Goal: Information Seeking & Learning: Find specific fact

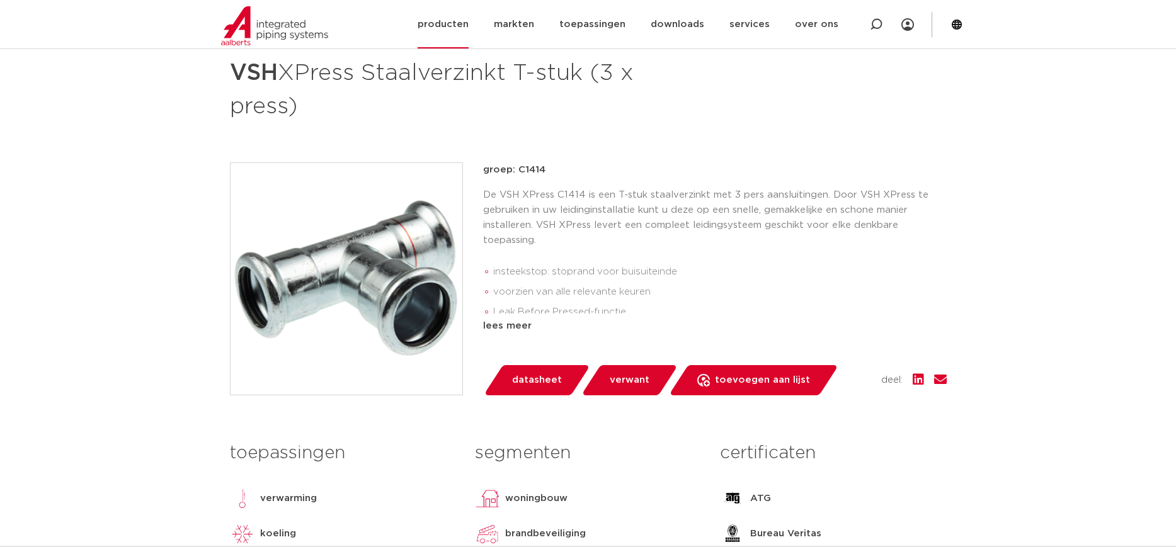
click at [246, 21] on img at bounding box center [274, 25] width 107 height 39
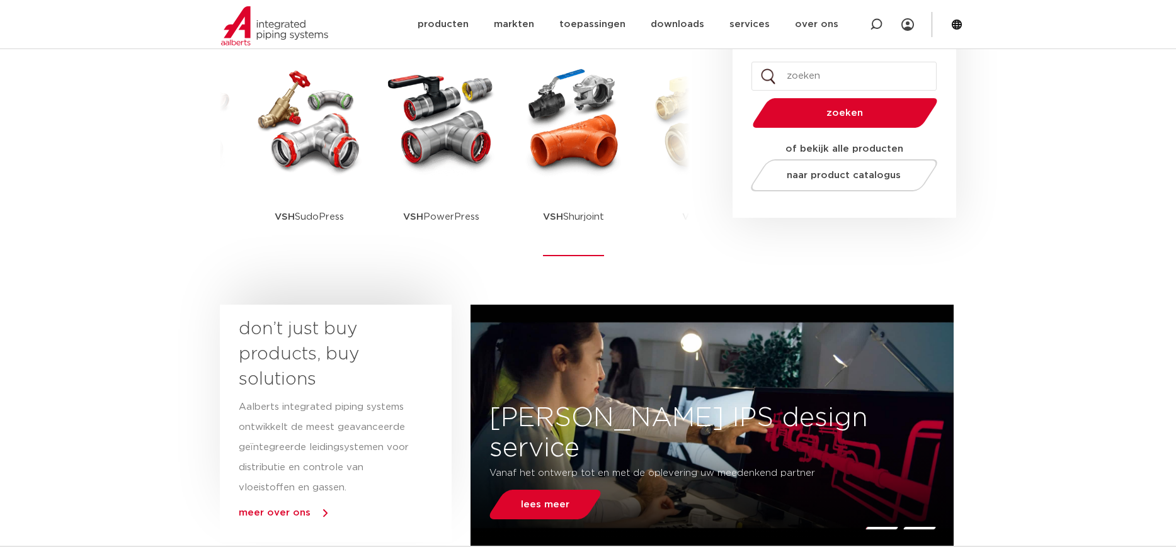
scroll to position [315, 0]
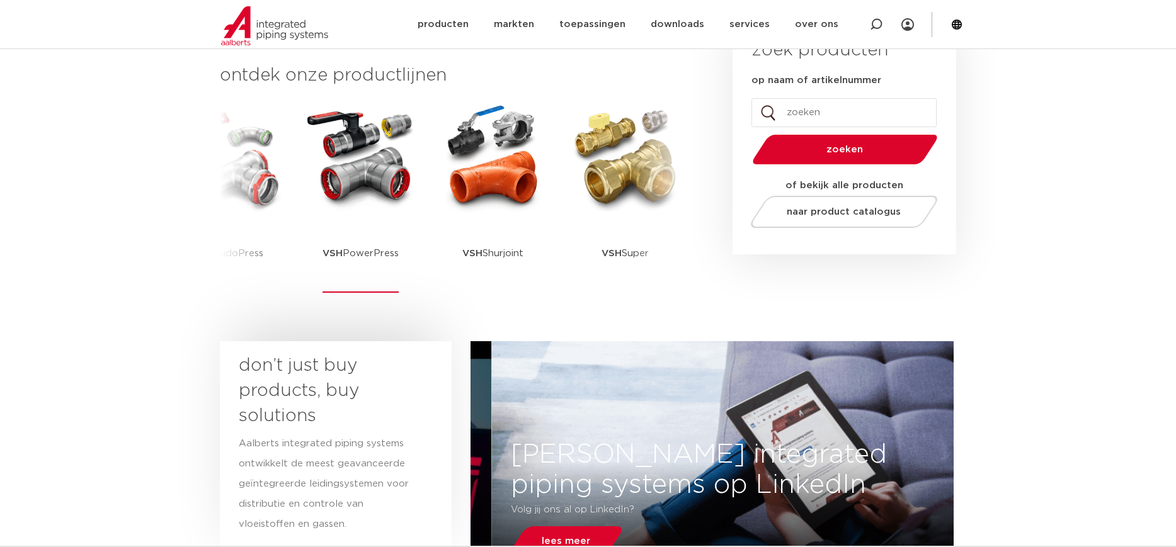
click at [411, 244] on div "VSH PowerPress" at bounding box center [361, 198] width 126 height 195
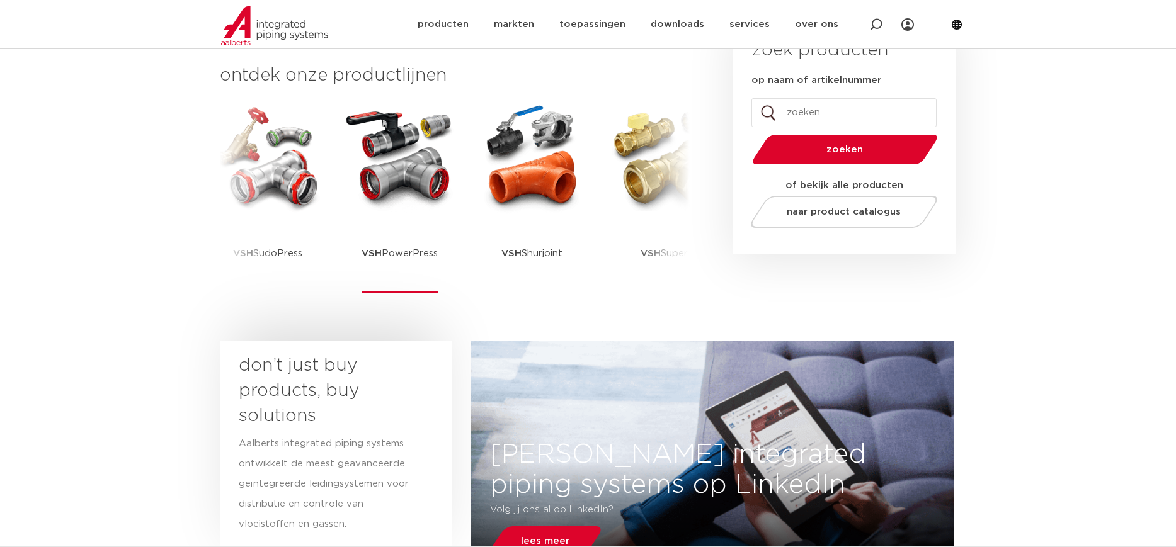
click at [387, 245] on p "VSH PowerPress" at bounding box center [400, 253] width 76 height 79
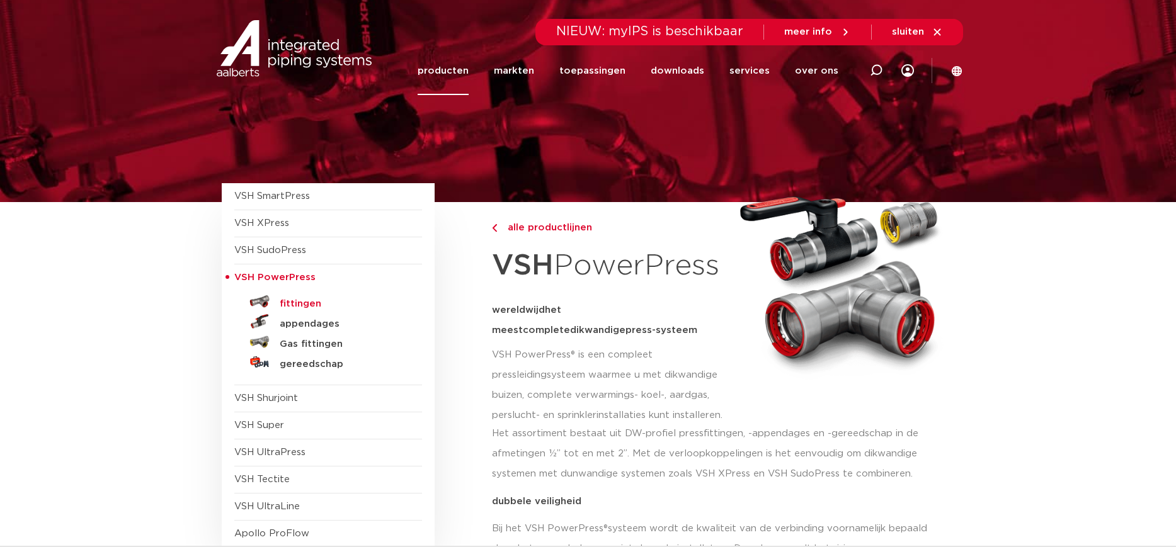
click at [312, 307] on h5 "fittingen" at bounding box center [342, 304] width 125 height 11
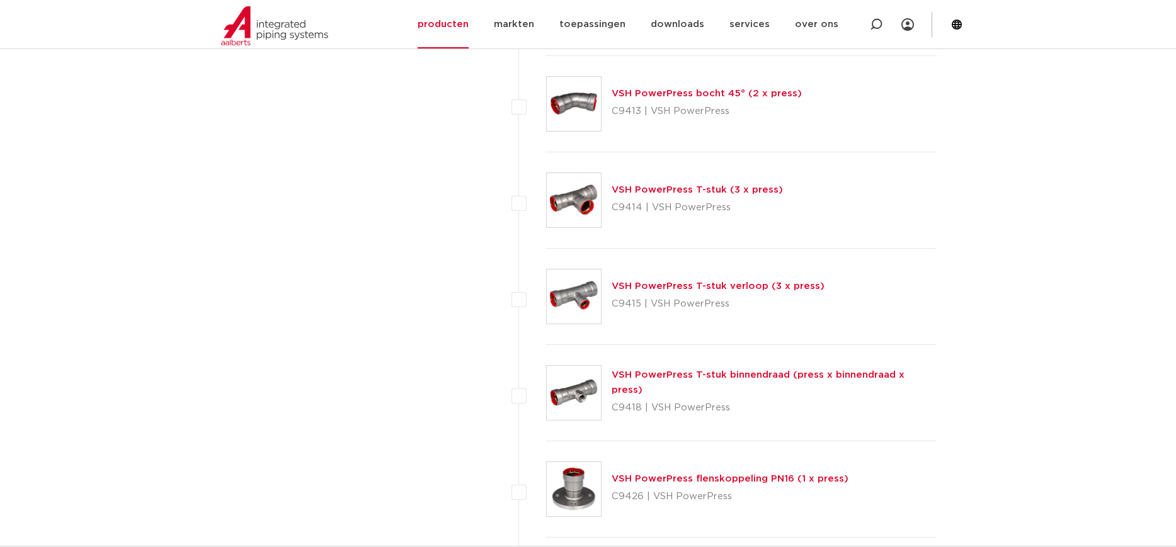
scroll to position [1008, 0]
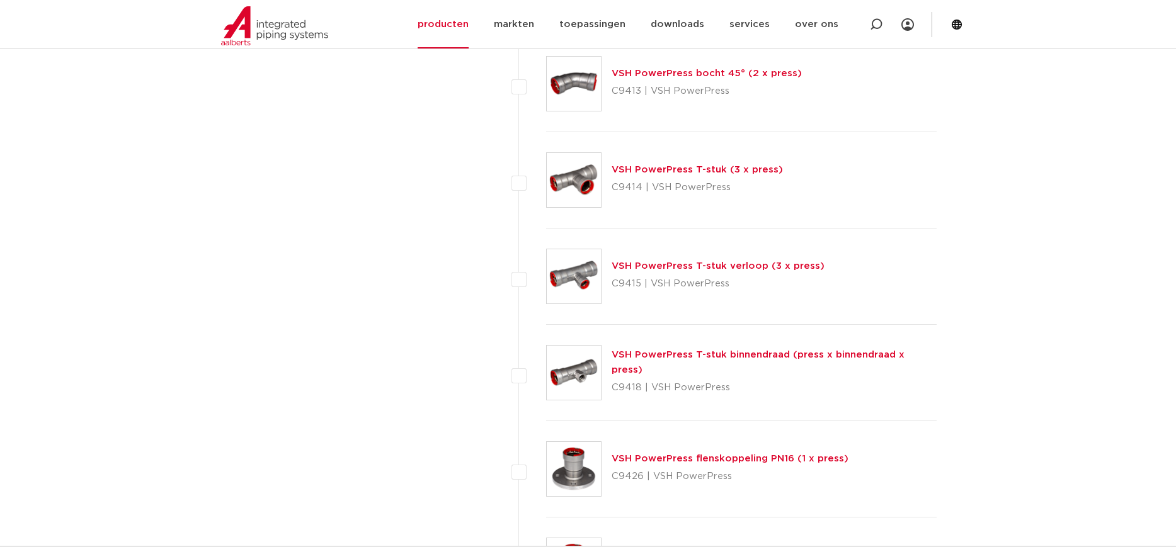
click at [729, 362] on link "VSH PowerPress T-stuk binnendraad (press x binnendraad x press)" at bounding box center [758, 362] width 293 height 25
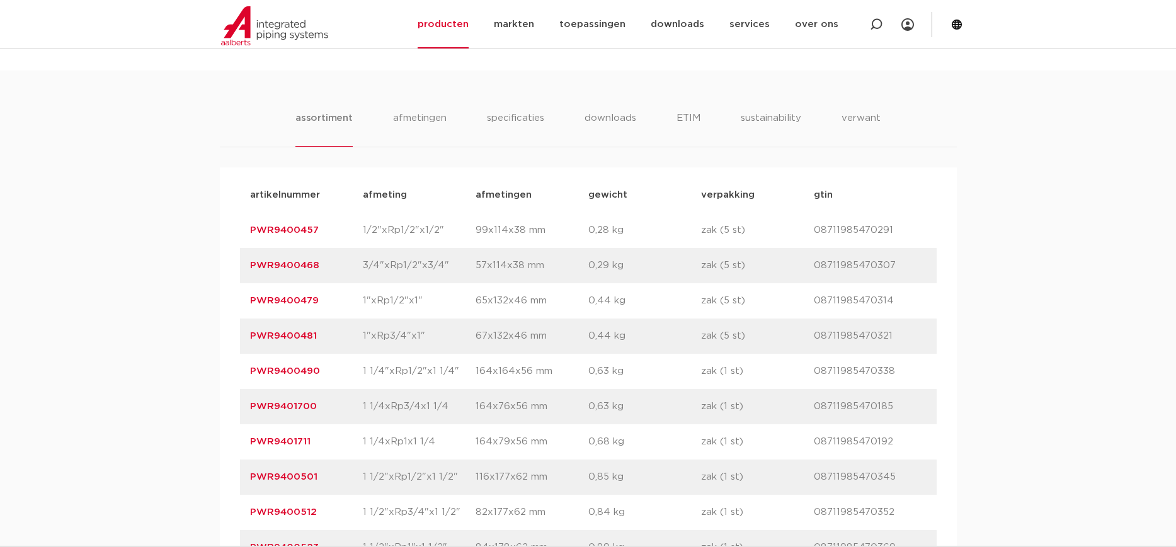
scroll to position [1008, 0]
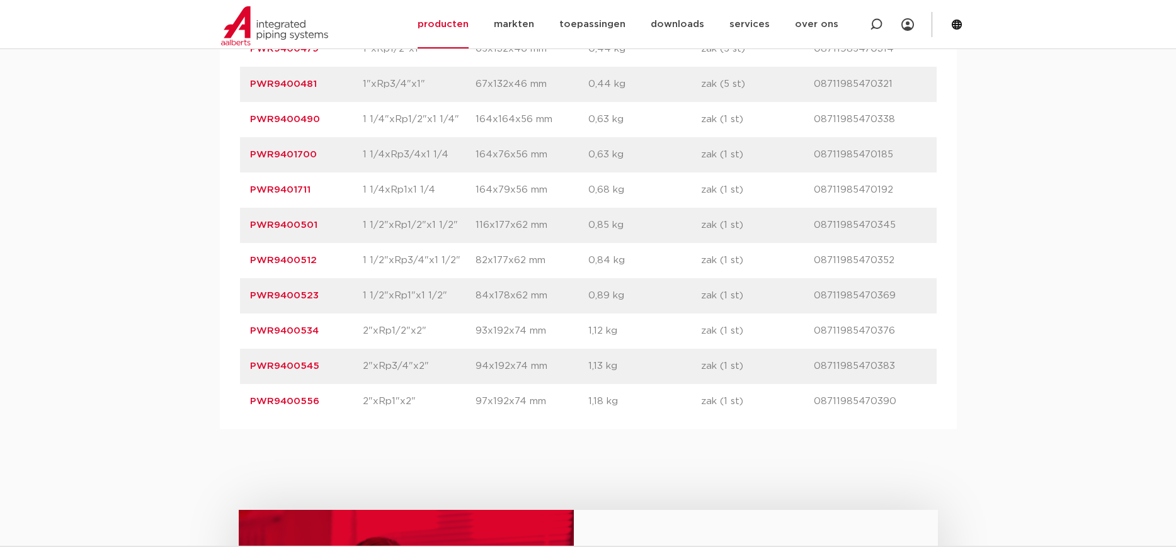
click at [286, 332] on link "PWR9400534" at bounding box center [284, 330] width 69 height 9
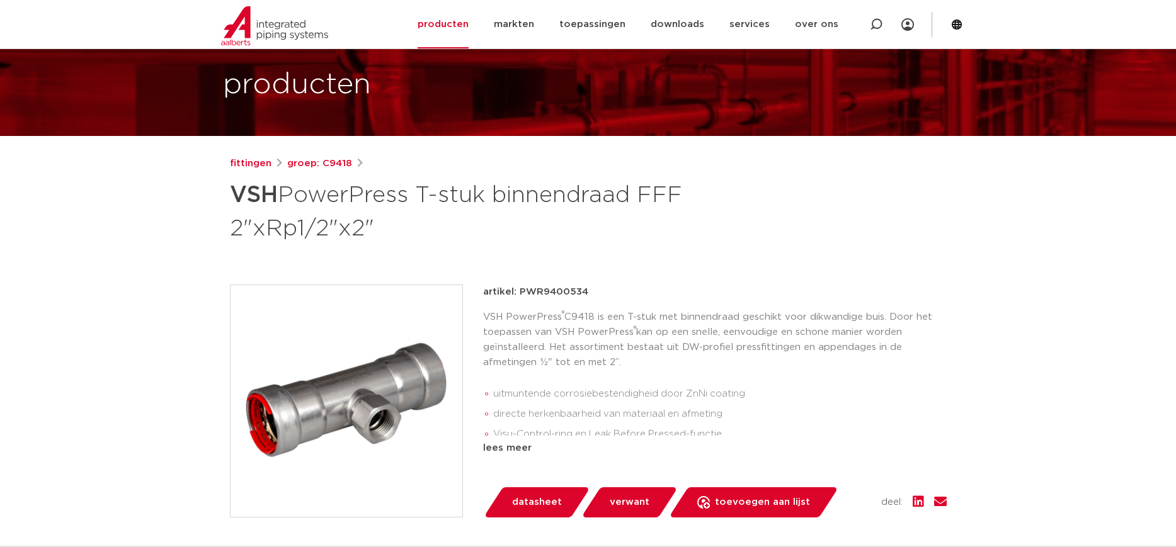
scroll to position [63, 0]
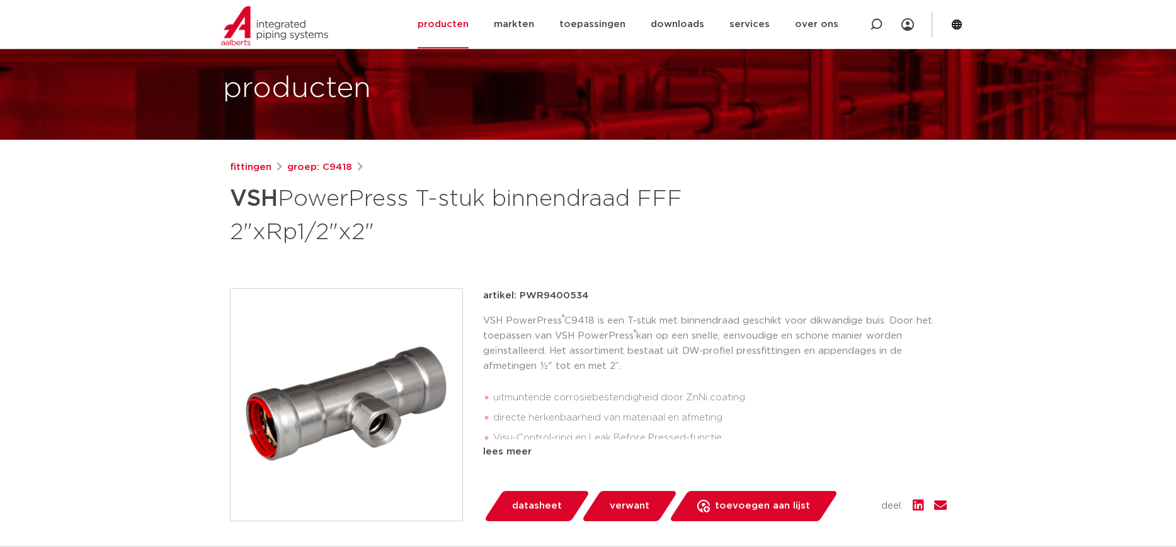
drag, startPoint x: 598, startPoint y: 295, endPoint x: 474, endPoint y: 295, distance: 124.7
click at [474, 293] on div "artikel: PWR9400534 VSH PowerPress ® C9418 is een T-stuk met binnendraad geschi…" at bounding box center [588, 405] width 717 height 233
copy p "artikel: PWR9400534"
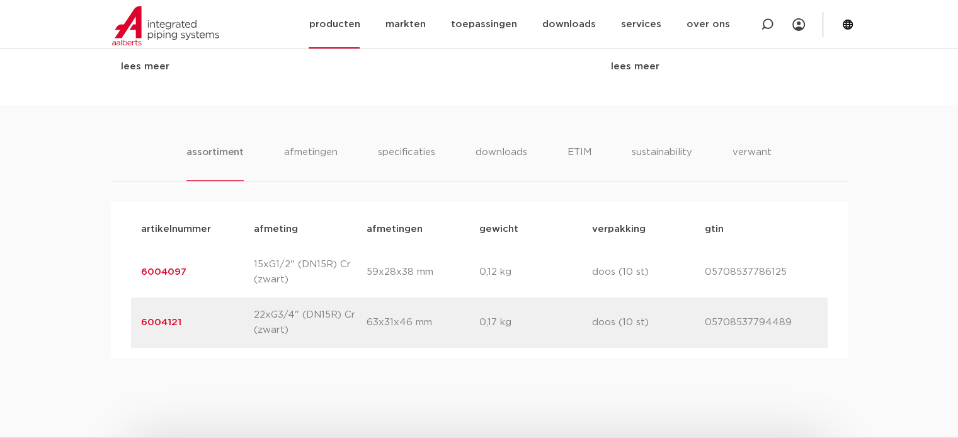
click at [760, 23] on div at bounding box center [767, 24] width 50 height 49
paste input "39100"
type input "39100"
click button "Zoeken" at bounding box center [0, 0] width 0 height 0
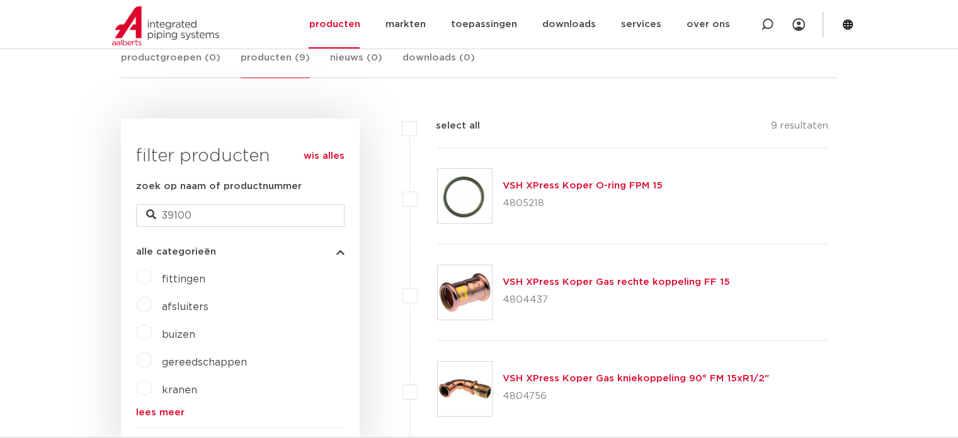
scroll to position [251, 0]
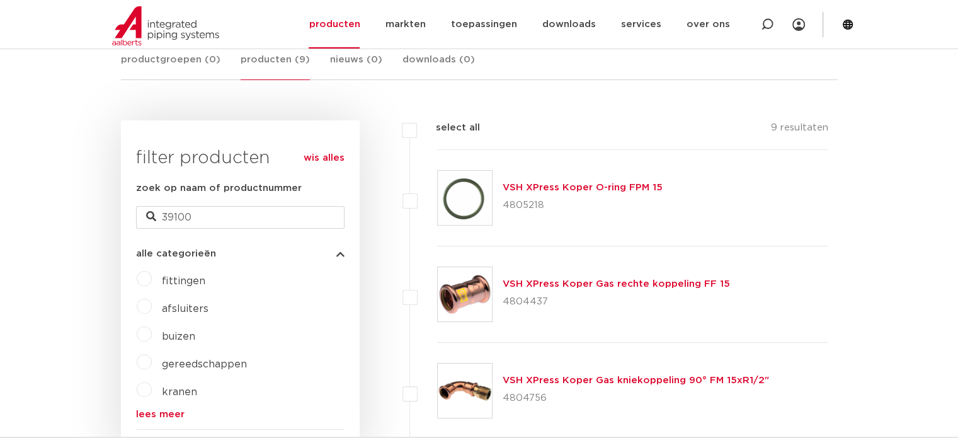
drag, startPoint x: 557, startPoint y: 206, endPoint x: 501, endPoint y: 201, distance: 55.7
click at [501, 201] on div "VSH XPress Koper O-ring FPM 15 4805218" at bounding box center [632, 198] width 391 height 96
copy p "4805218"
click at [573, 183] on link "VSH XPress Koper O-ring FPM 15" at bounding box center [583, 187] width 160 height 9
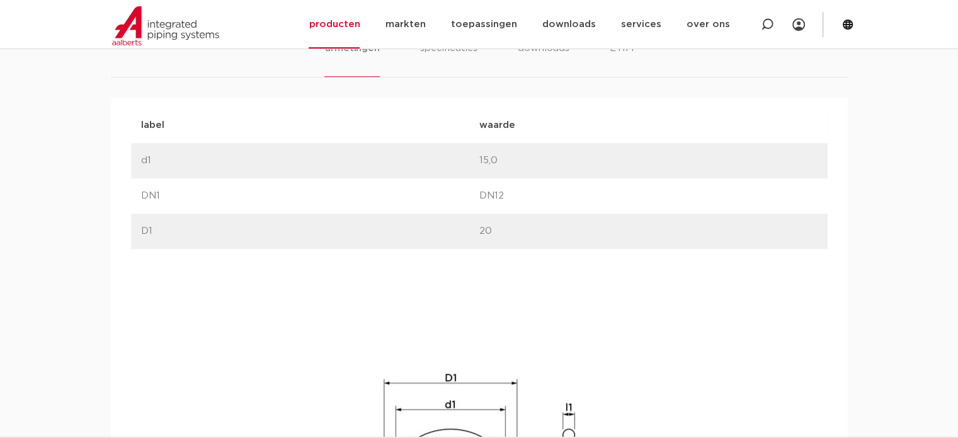
scroll to position [756, 0]
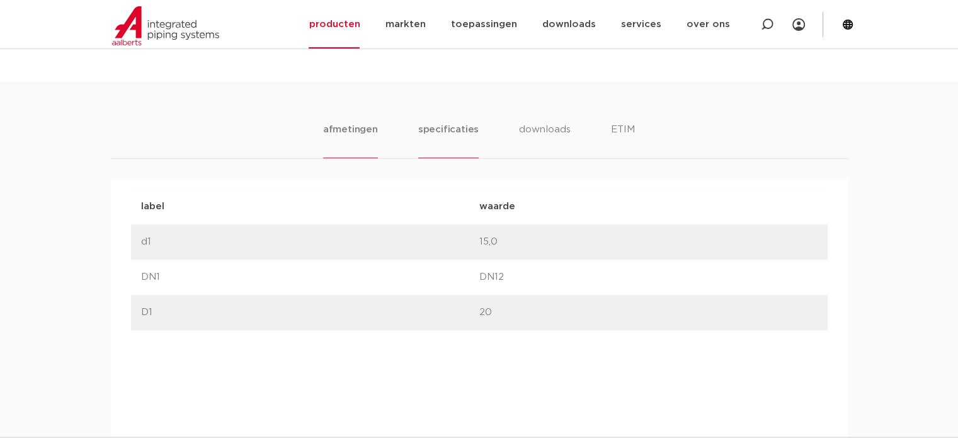
click at [450, 132] on li "specificaties" at bounding box center [448, 140] width 60 height 36
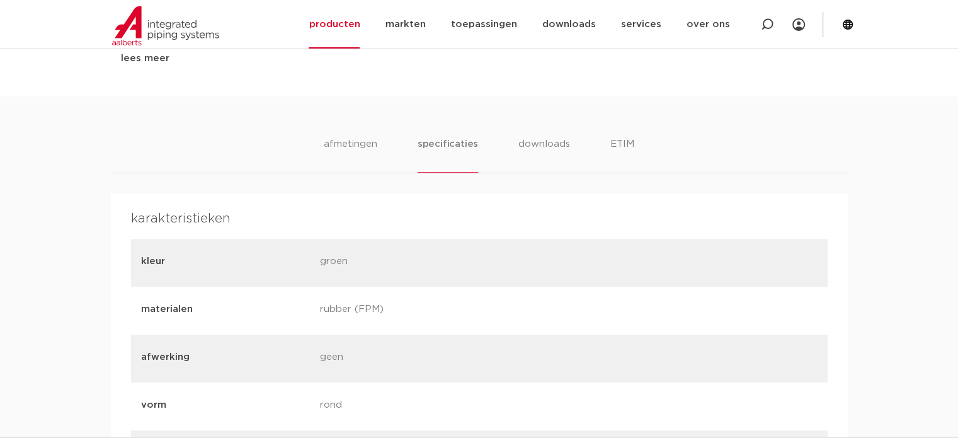
scroll to position [630, 0]
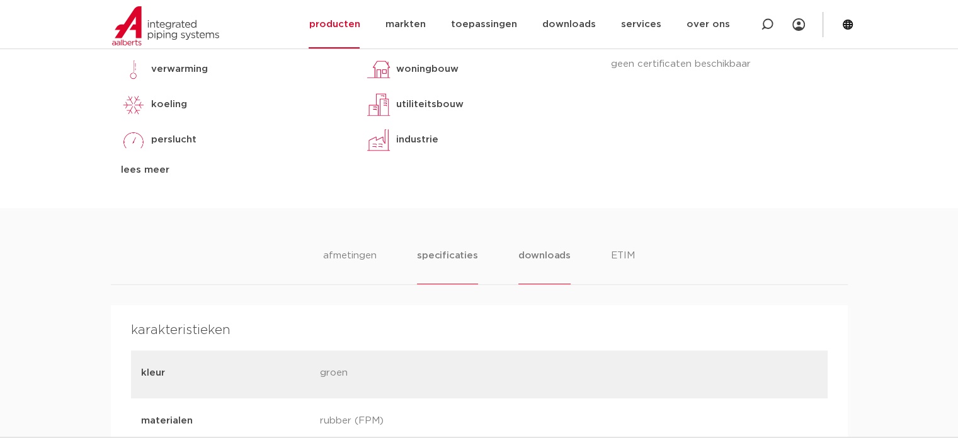
click at [534, 250] on li "downloads" at bounding box center [544, 266] width 52 height 36
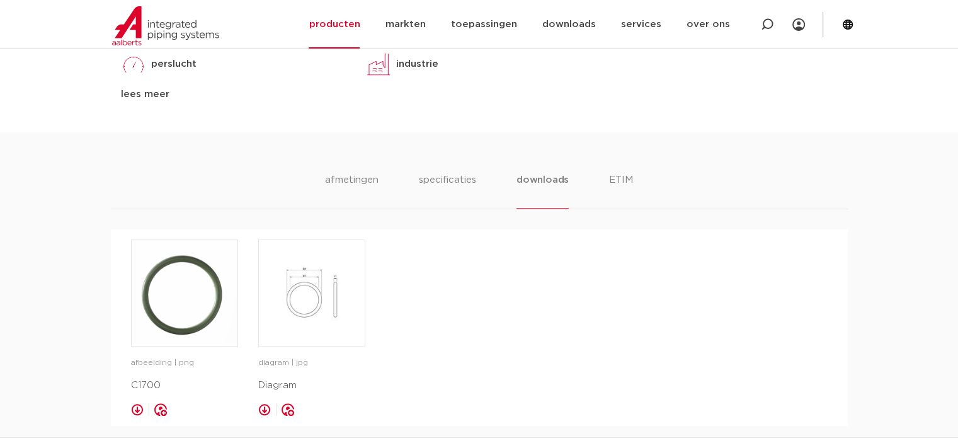
scroll to position [567, 0]
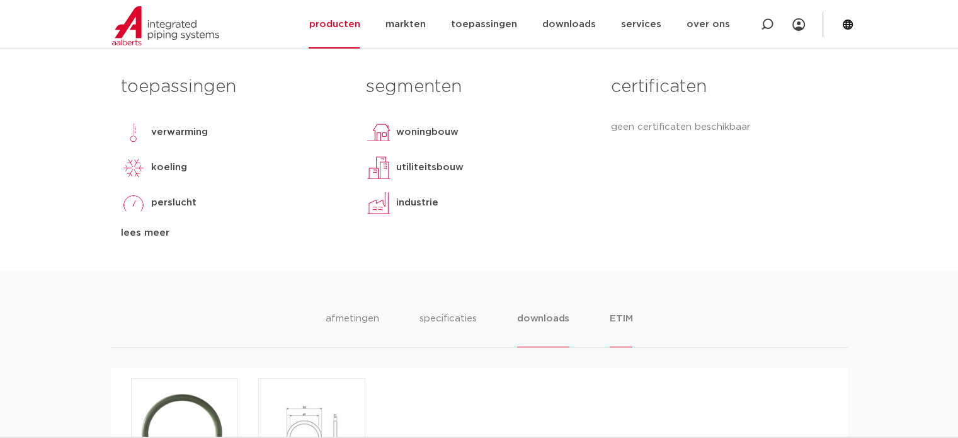
click at [614, 317] on li "ETIM" at bounding box center [621, 329] width 23 height 36
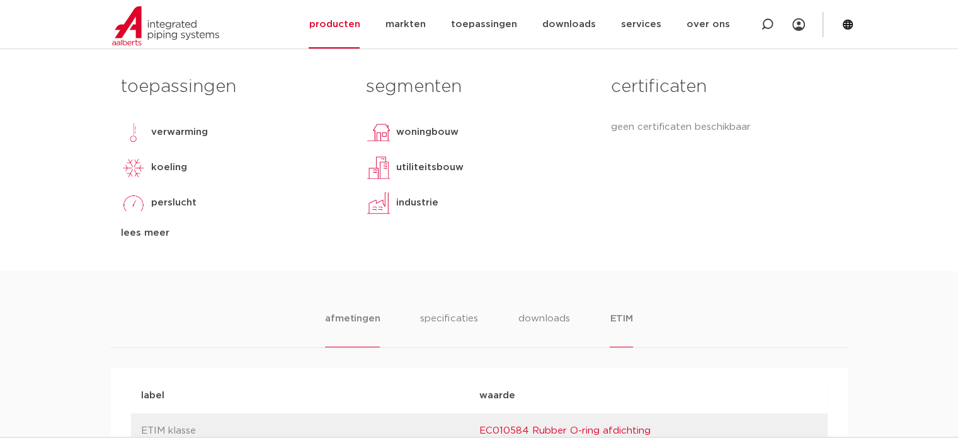
click at [358, 316] on li "afmetingen" at bounding box center [352, 329] width 55 height 36
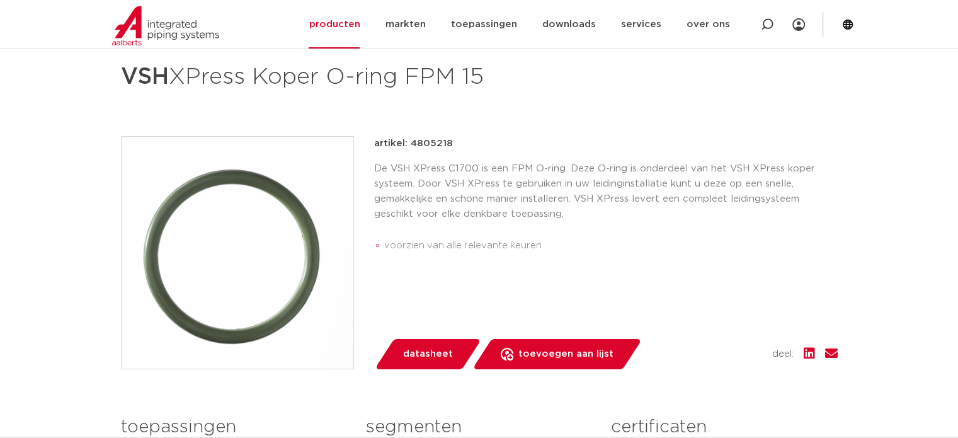
scroll to position [0, 0]
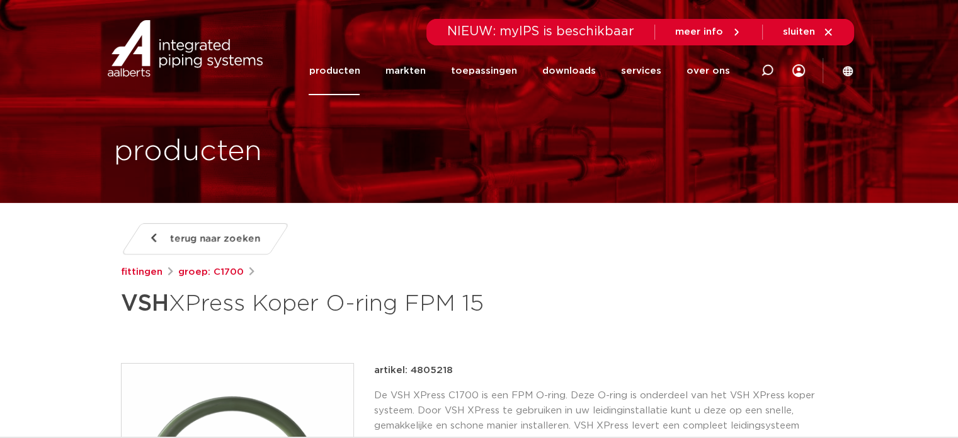
click at [549, 299] on h1 "VSH XPress Koper O-ring FPM 15" at bounding box center [357, 304] width 473 height 38
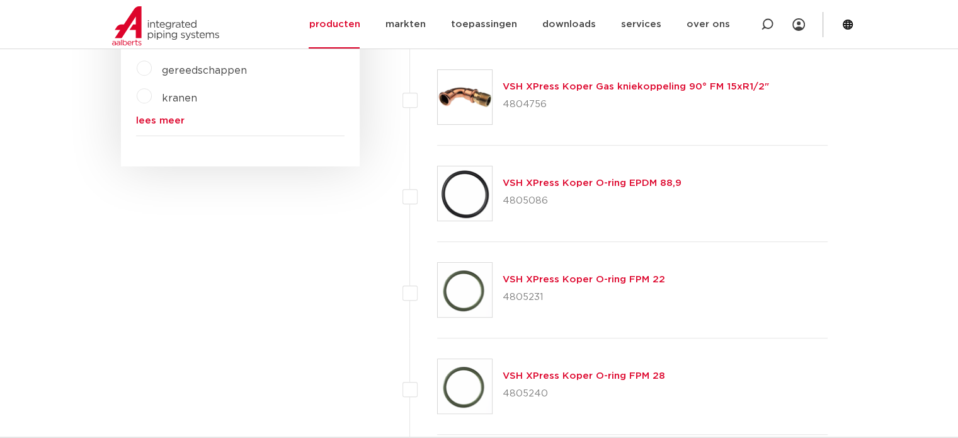
scroll to position [566, 0]
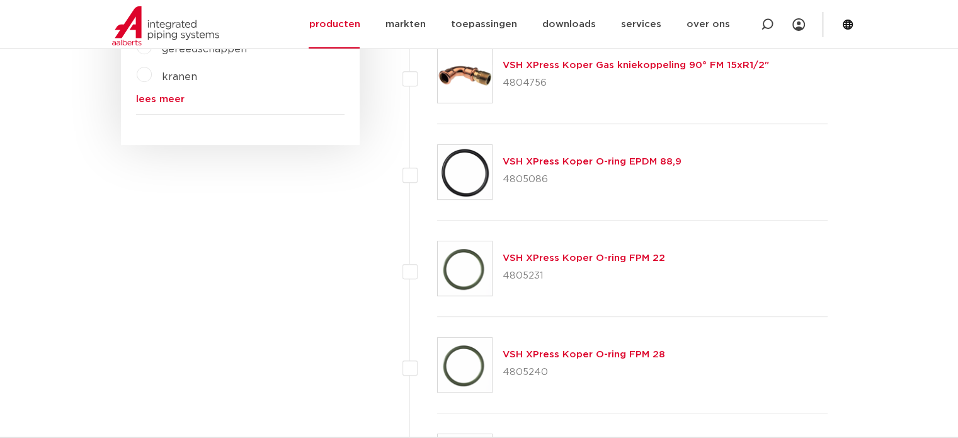
click at [612, 292] on div "VSH XPress Koper O-ring FPM 22 4805231" at bounding box center [632, 268] width 391 height 96
drag, startPoint x: 549, startPoint y: 273, endPoint x: 503, endPoint y: 280, distance: 46.5
click at [503, 280] on p "4805231" at bounding box center [584, 276] width 163 height 20
copy p "4805231"
click at [669, 285] on div "VSH XPress Koper O-ring FPM 22 4805231" at bounding box center [632, 268] width 391 height 96
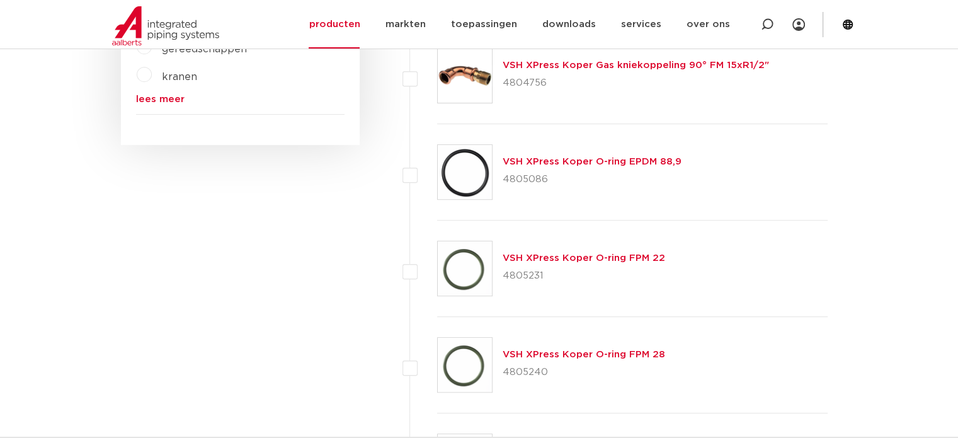
click at [551, 371] on p "4805240" at bounding box center [584, 372] width 163 height 20
drag, startPoint x: 550, startPoint y: 371, endPoint x: 508, endPoint y: 372, distance: 42.2
click at [508, 372] on p "4805240" at bounding box center [584, 372] width 163 height 20
copy ul "4805240"
click at [617, 378] on p "4805240" at bounding box center [584, 372] width 163 height 20
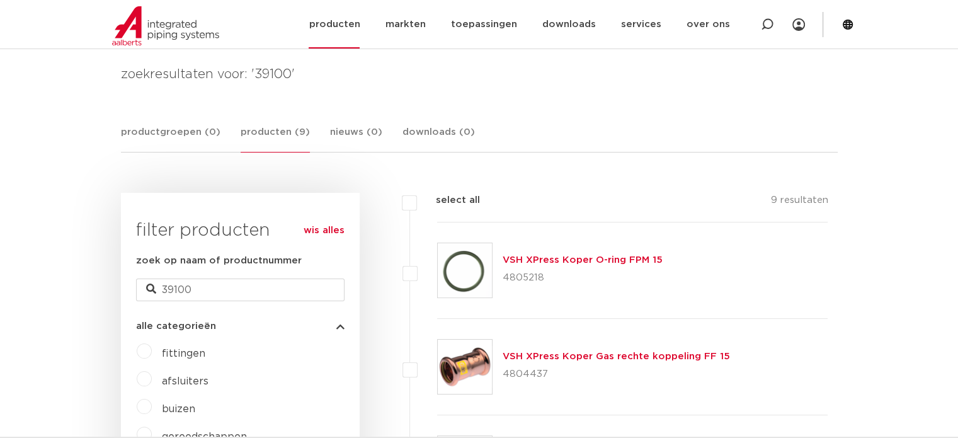
scroll to position [125, 0]
